Goal: Task Accomplishment & Management: Use online tool/utility

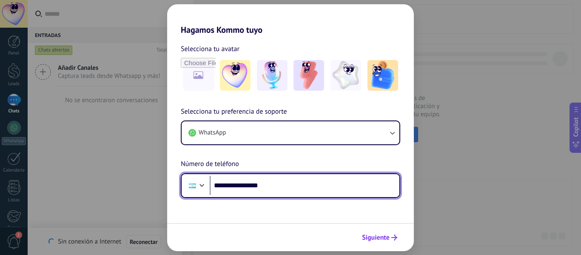
type input "**********"
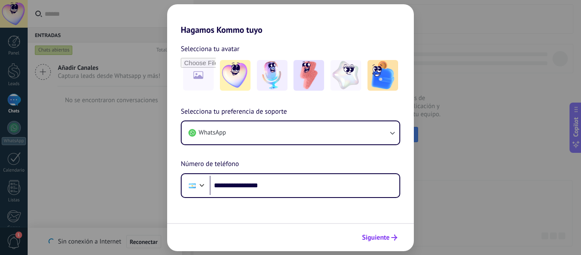
click at [384, 240] on span "Siguiente" at bounding box center [376, 237] width 28 height 6
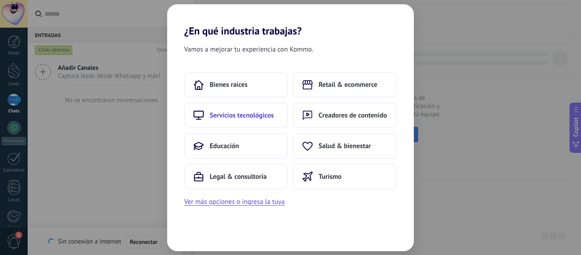
click at [237, 109] on button "Servicios tecnológicos" at bounding box center [236, 115] width 104 height 26
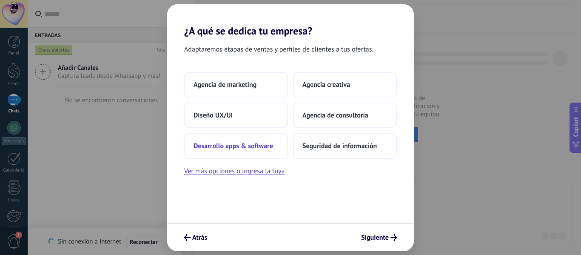
click at [213, 144] on span "Desarrollo apps & software" at bounding box center [232, 146] width 79 height 9
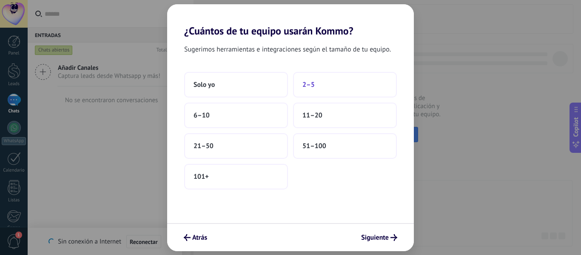
click at [324, 92] on button "2–5" at bounding box center [345, 85] width 104 height 26
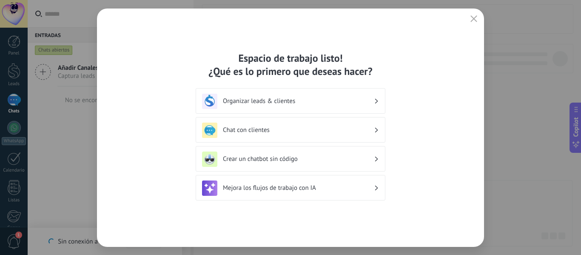
click at [246, 130] on h3 "Chat con clientes" at bounding box center [298, 130] width 151 height 8
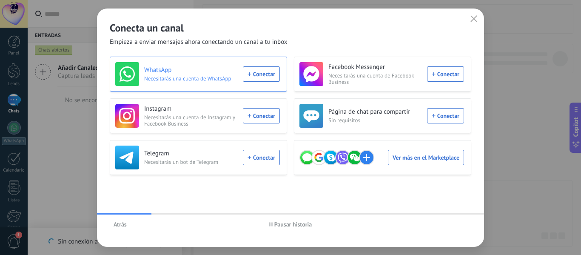
click at [257, 74] on div "WhatsApp Necesitarás una cuenta de WhatsApp Conectar" at bounding box center [197, 74] width 165 height 24
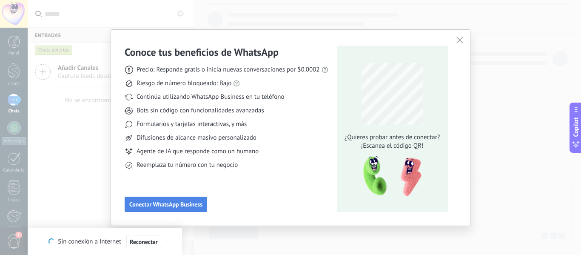
click at [162, 203] on span "Conectar WhatsApp Business" at bounding box center [165, 204] width 73 height 6
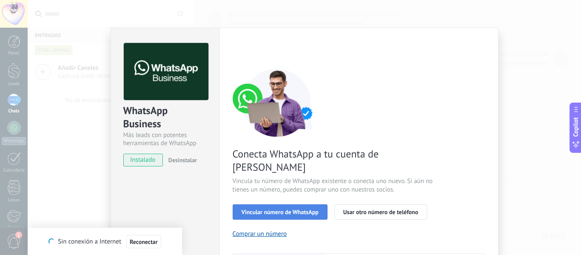
click at [253, 209] on span "Vincular número de WhatsApp" at bounding box center [279, 212] width 77 height 6
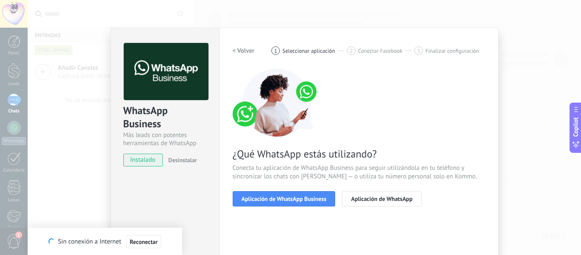
click at [253, 197] on span "Aplicación de WhatsApp Business" at bounding box center [283, 199] width 85 height 6
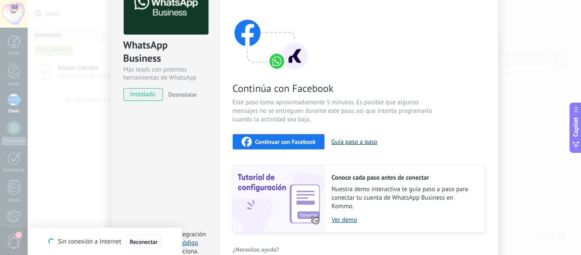
scroll to position [65, 0]
click at [343, 141] on button "Guía paso a paso" at bounding box center [354, 142] width 46 height 8
